Goal: Task Accomplishment & Management: Complete application form

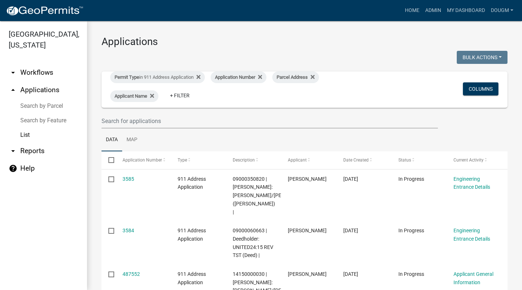
select select "3: 100"
click at [164, 114] on input "text" at bounding box center [270, 120] width 336 height 15
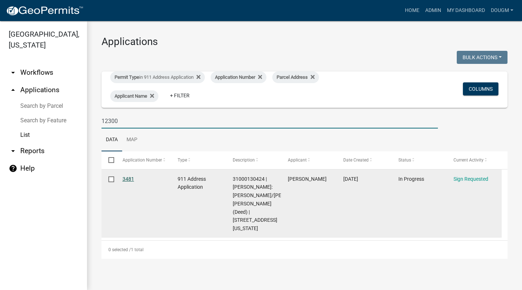
type input "12300"
click at [130, 180] on link "3481" at bounding box center [129, 179] width 12 height 6
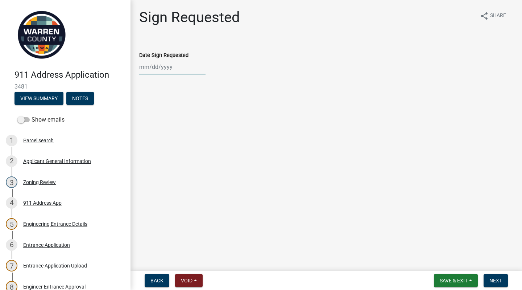
click at [140, 68] on div at bounding box center [172, 66] width 66 height 15
select select "10"
select select "2025"
click at [158, 104] on div "30" at bounding box center [158, 106] width 12 height 12
type input "[DATE]"
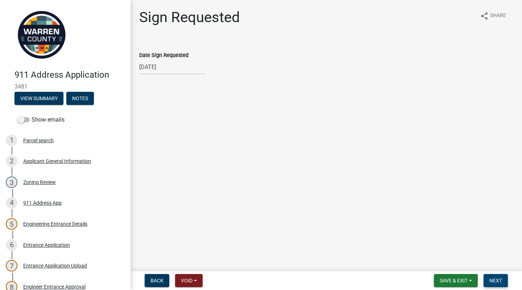
click at [492, 277] on span "Next" at bounding box center [496, 280] width 13 height 6
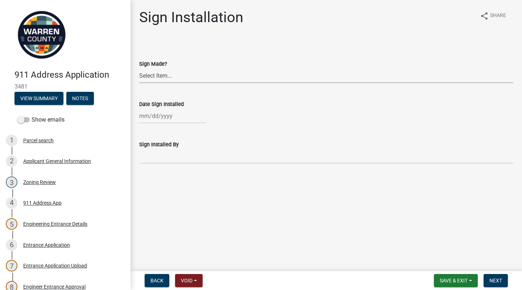
click at [180, 79] on select "Select Item... Yes No N/A" at bounding box center [326, 75] width 374 height 15
click at [139, 68] on select "Select Item... Yes No N/A" at bounding box center [326, 75] width 374 height 15
select select "1d37cd1d-967e-4459-8414-14ecdafff5ed"
click at [145, 115] on div at bounding box center [172, 115] width 66 height 15
select select "10"
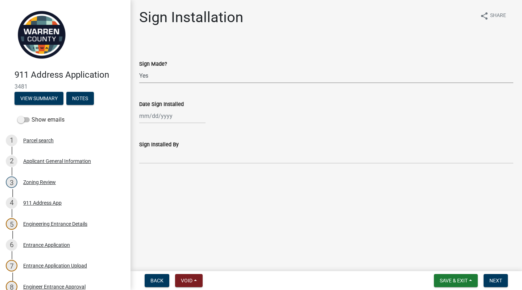
select select "2025"
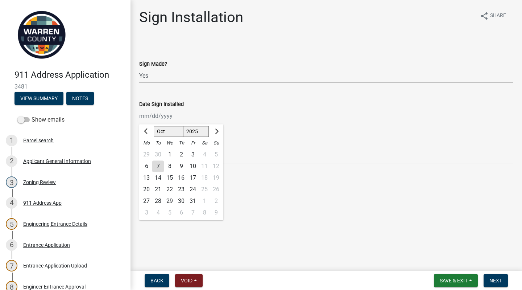
click at [156, 166] on div "7" at bounding box center [158, 166] width 12 height 12
type input "[DATE]"
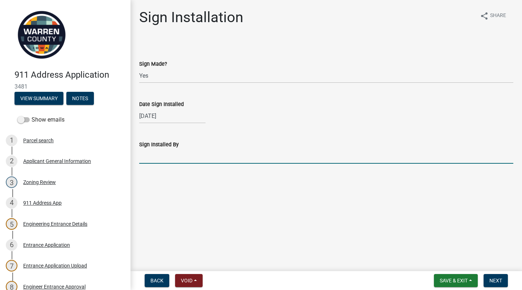
click at [155, 158] on input "Sign Installed By" at bounding box center [326, 156] width 374 height 15
type input "[PERSON_NAME]"
click at [492, 278] on span "Next" at bounding box center [496, 280] width 13 height 6
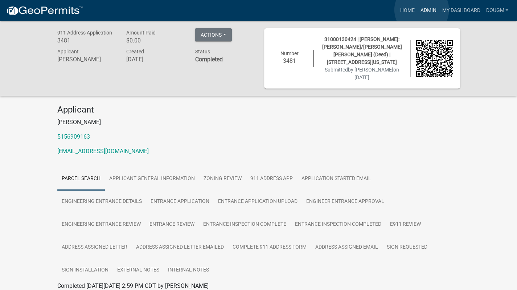
click at [421, 10] on link "Admin" at bounding box center [428, 11] width 22 height 14
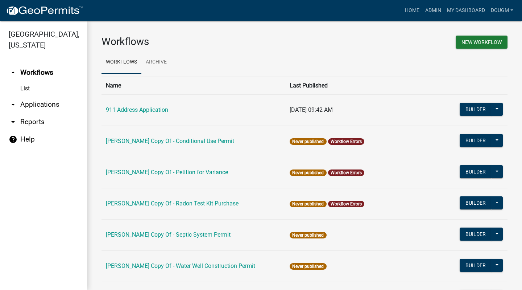
click at [36, 96] on link "arrow_drop_down Applications" at bounding box center [43, 104] width 87 height 17
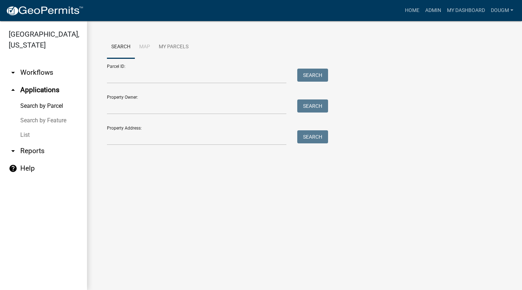
click at [22, 128] on link "List" at bounding box center [43, 135] width 87 height 15
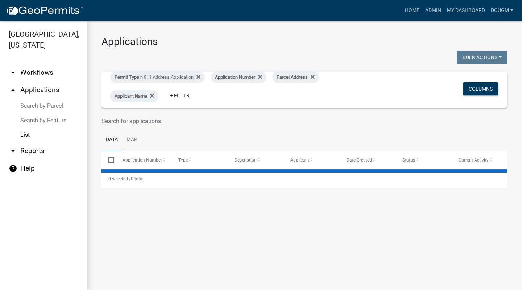
select select "3: 100"
